Goal: Task Accomplishment & Management: Check status

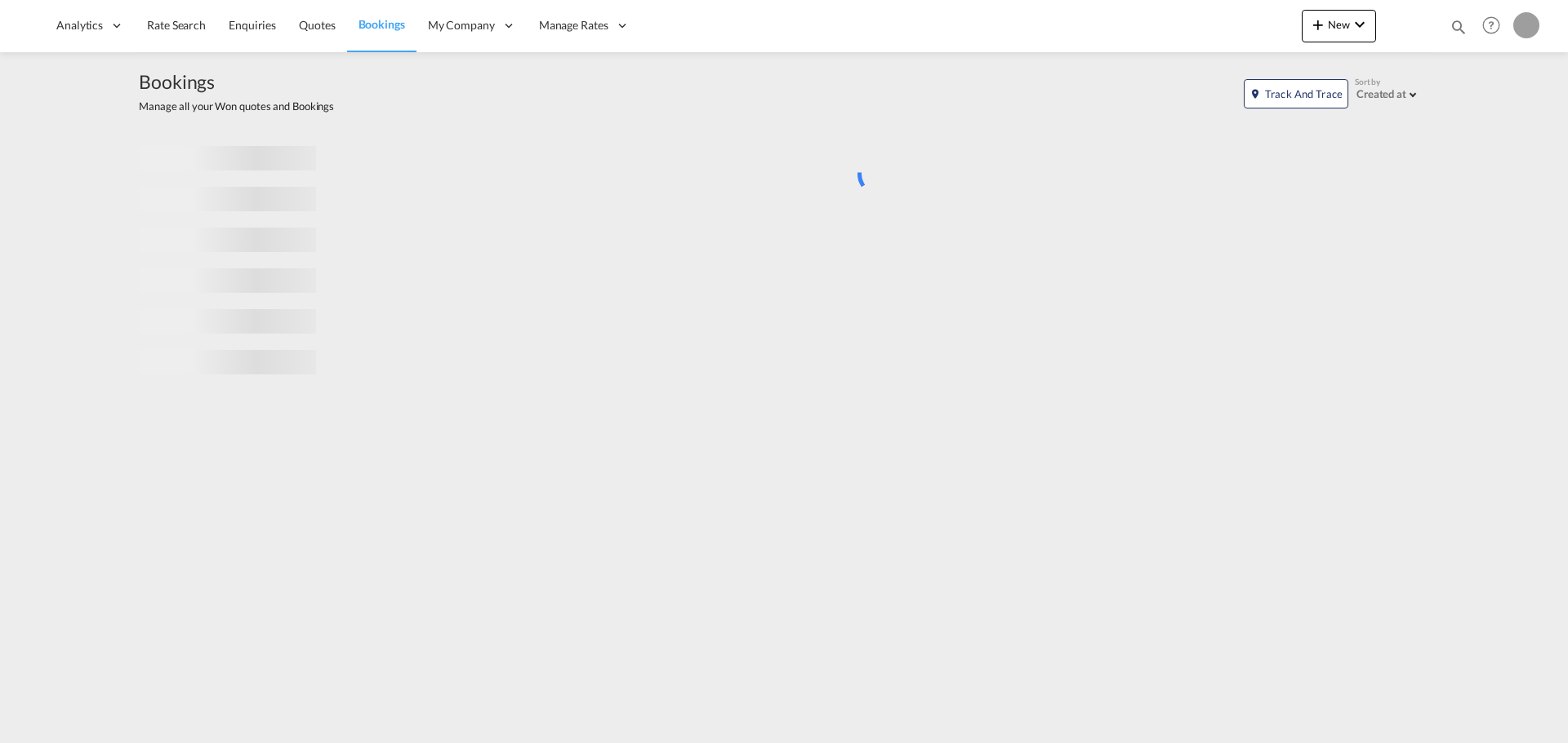
click at [1453, 19] on md-icon "icon-magnify" at bounding box center [1458, 26] width 18 height 18
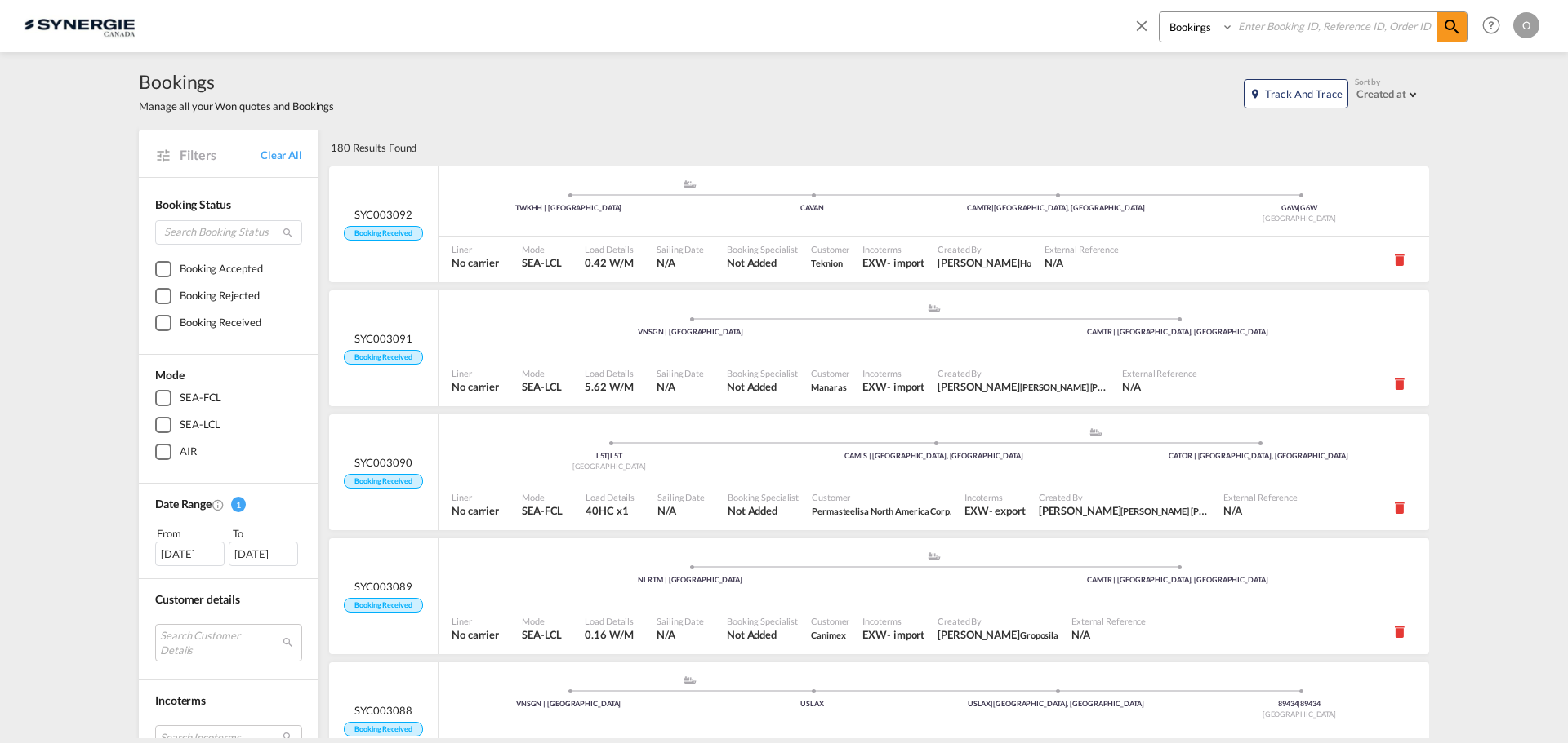
click at [1219, 20] on select "Bookings Quotes Enquiries" at bounding box center [1197, 27] width 77 height 30
select select "Quotes"
click at [1159, 12] on select "Bookings Quotes Enquiries" at bounding box center [1197, 27] width 77 height 30
click at [1278, 31] on input at bounding box center [1335, 26] width 203 height 29
paste input "SYC000000900"
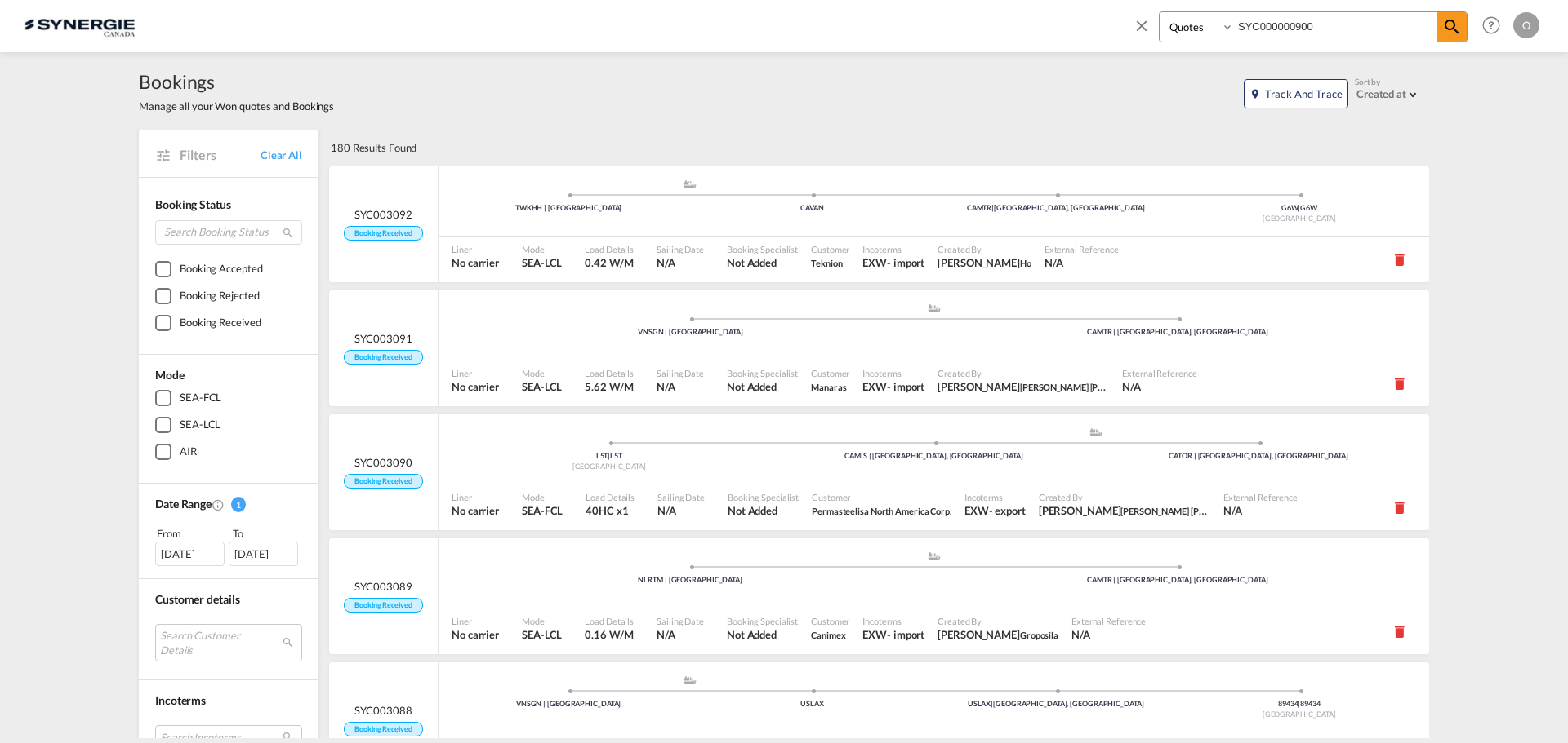
type input "SYC000000900"
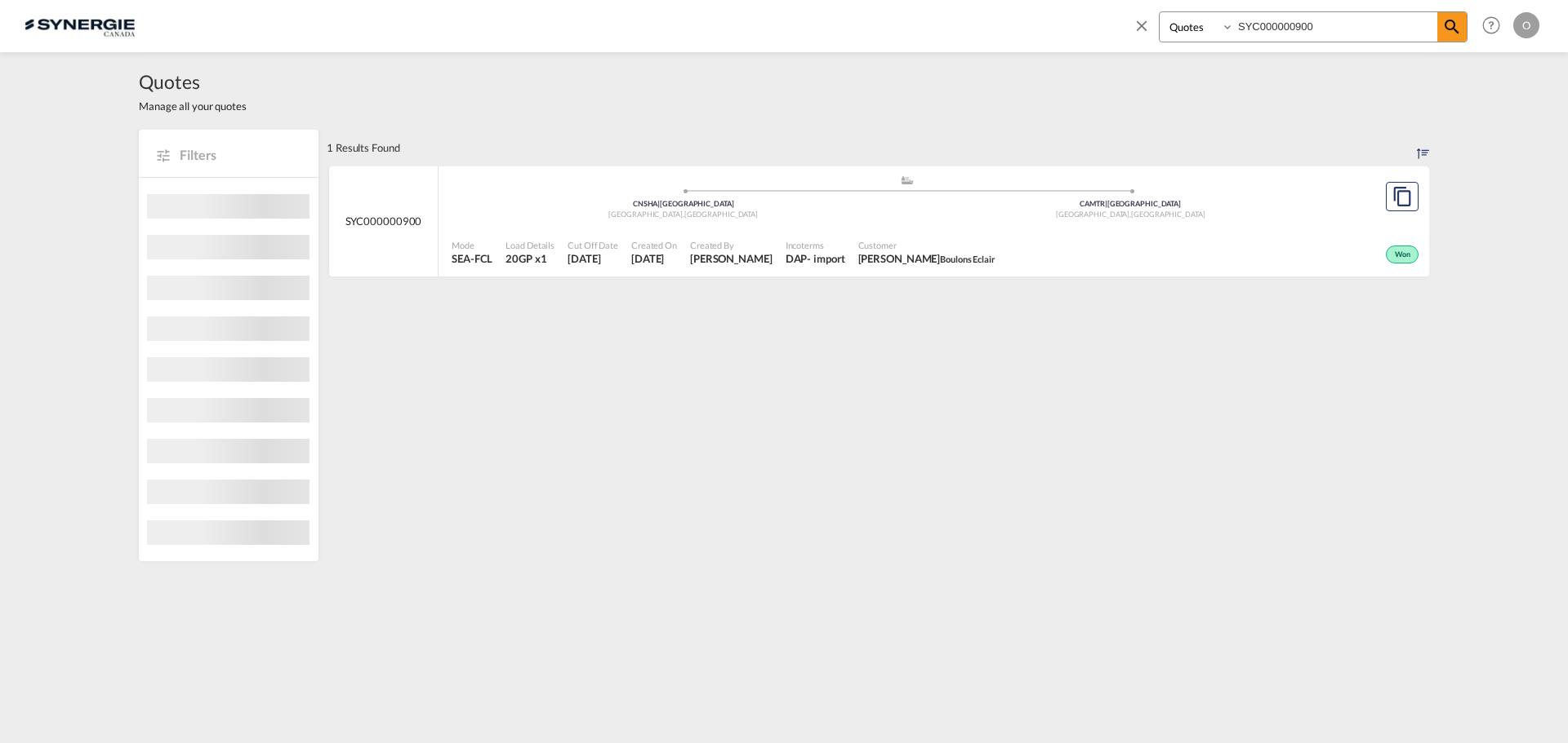
click at [994, 241] on span "Customer" at bounding box center [926, 245] width 137 height 12
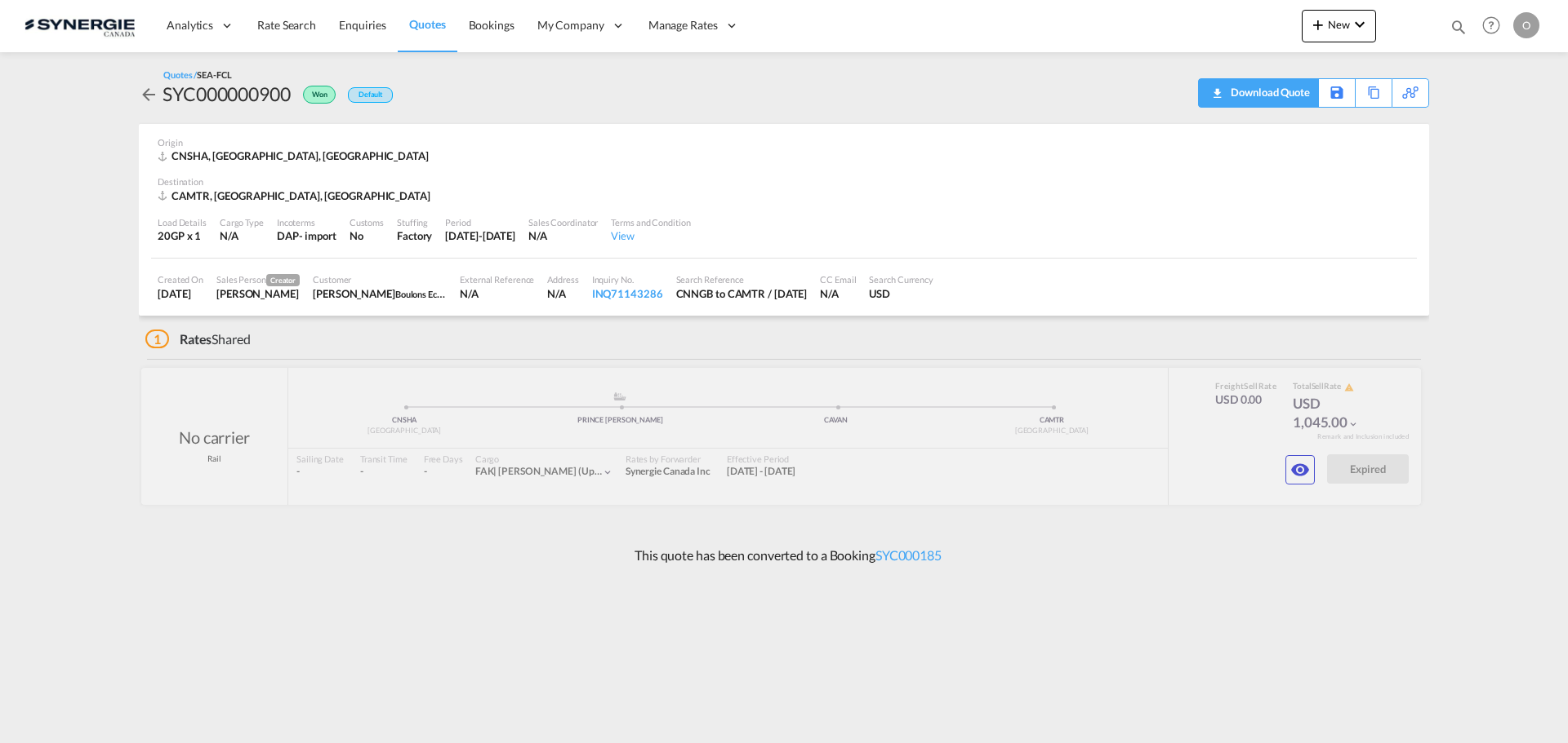
click at [1300, 87] on div "Download Quote" at bounding box center [1267, 92] width 83 height 26
